Goal: Navigation & Orientation: Find specific page/section

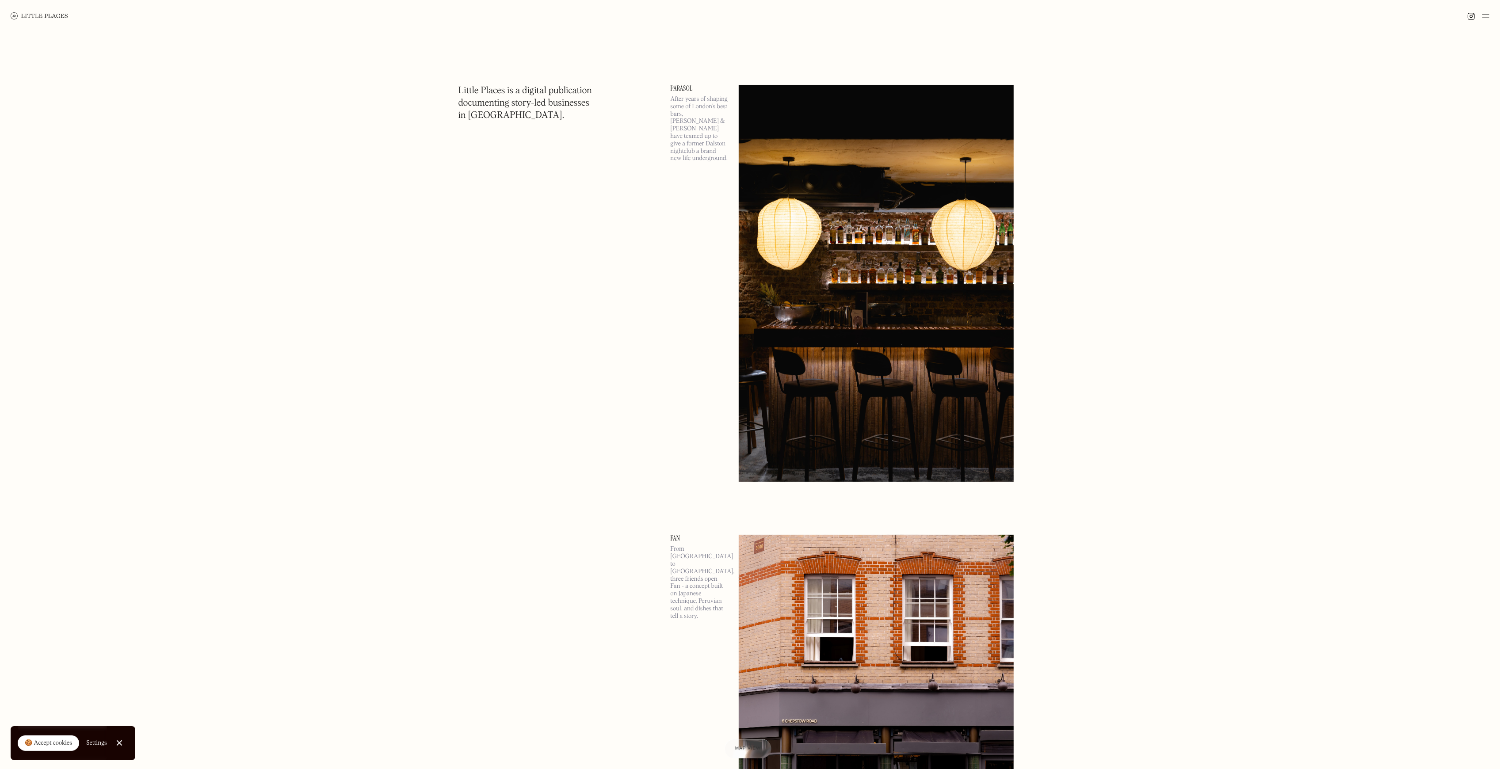
click at [52, 16] on img at bounding box center [39, 15] width 57 height 7
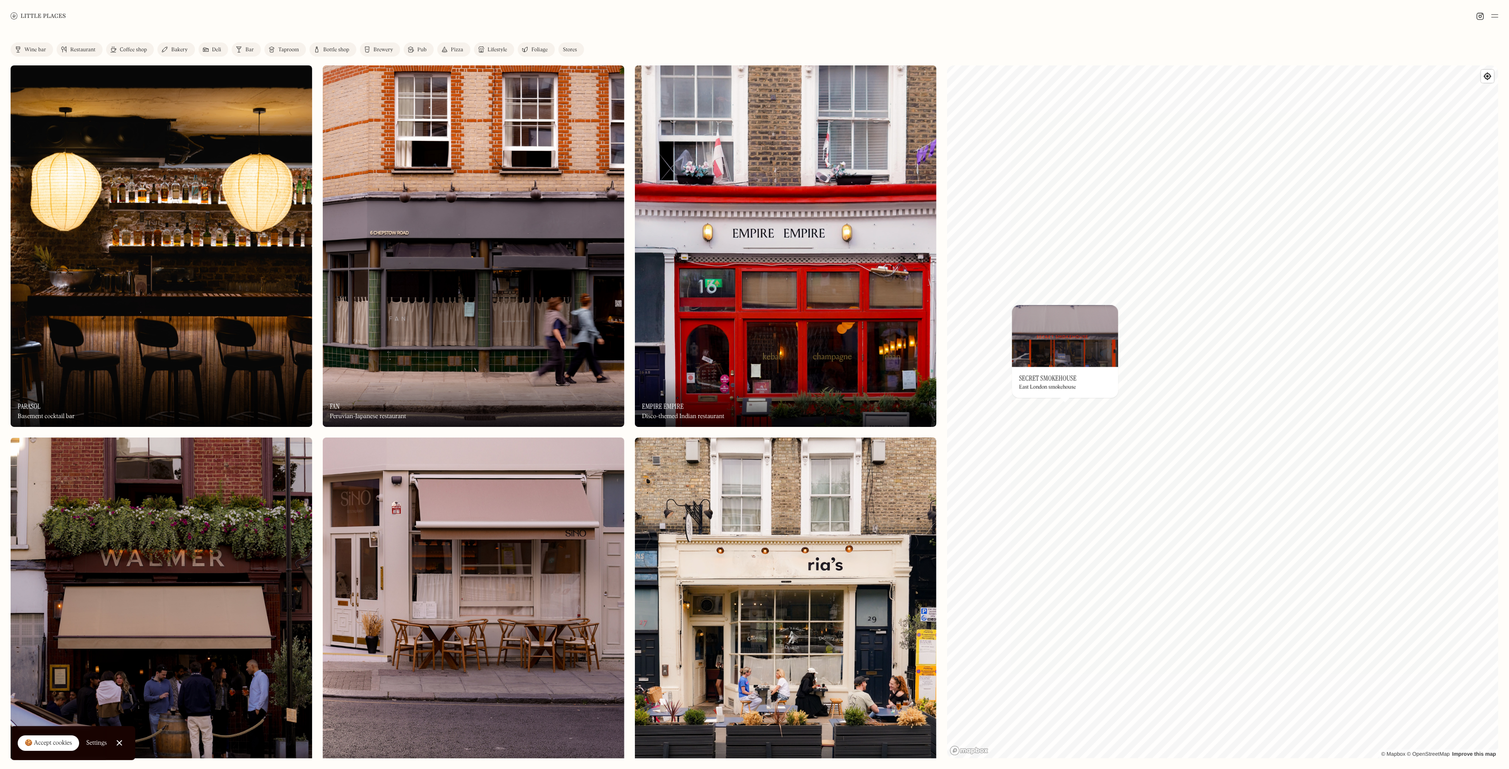
click at [1070, 340] on img at bounding box center [1065, 336] width 106 height 62
